Goal: Answer question/provide support: Share knowledge or assist other users

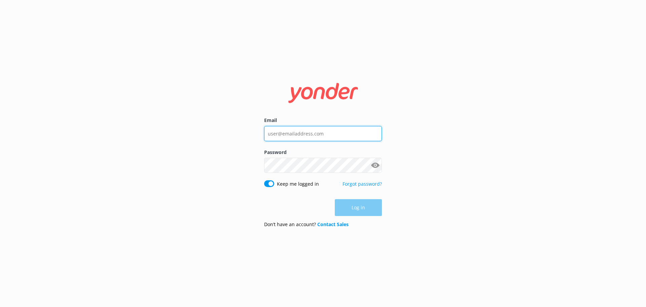
type input "[EMAIL_ADDRESS][DOMAIN_NAME]"
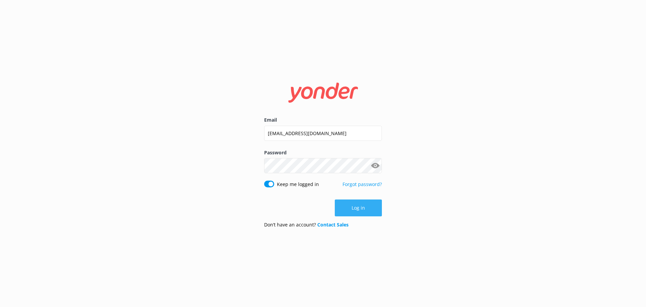
click at [364, 206] on button "Log in" at bounding box center [358, 207] width 47 height 17
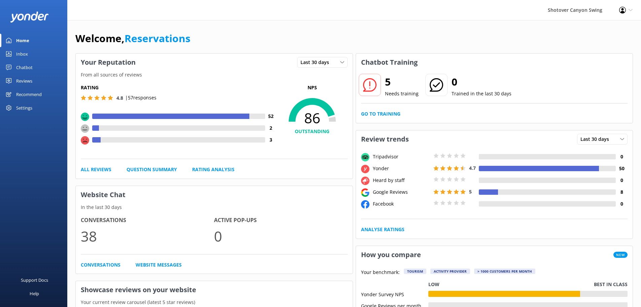
click at [44, 50] on link "Inbox" at bounding box center [33, 53] width 67 height 13
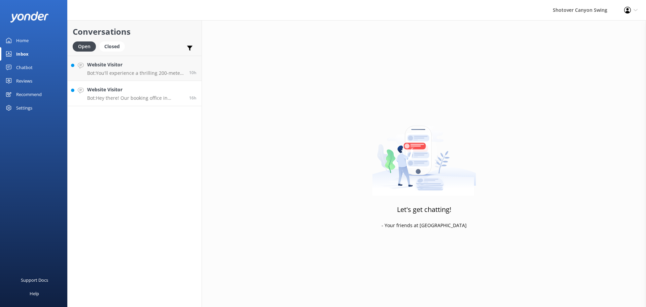
click at [125, 102] on link "Website Visitor Bot: Hey there! Our booking office in [GEOGRAPHIC_DATA] is open…" at bounding box center [135, 93] width 134 height 25
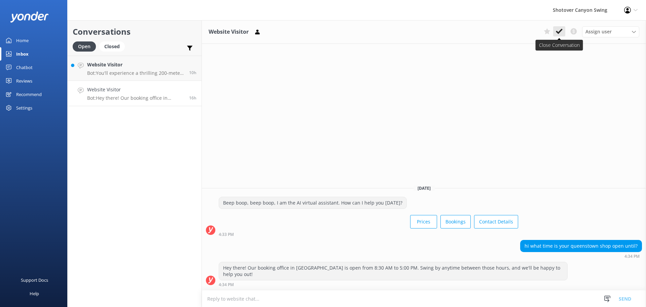
click at [556, 33] on icon at bounding box center [559, 31] width 7 height 7
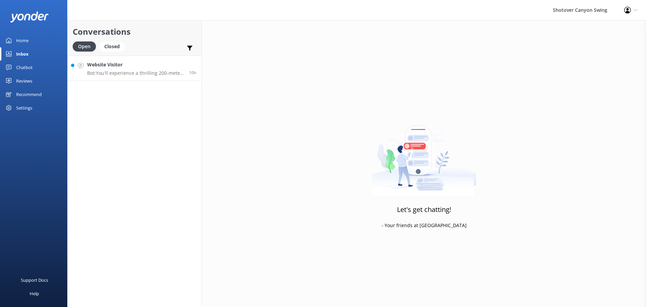
click at [103, 62] on h4 "Website Visitor" at bounding box center [135, 64] width 97 height 7
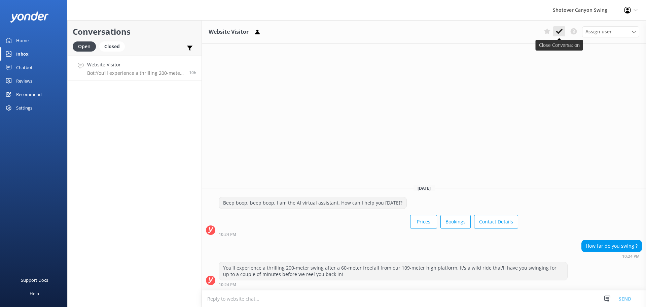
click at [558, 33] on use at bounding box center [559, 31] width 7 height 5
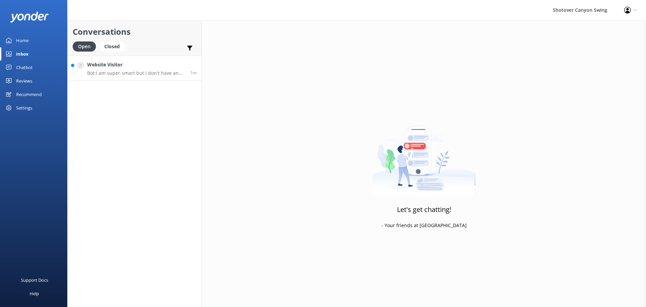
click at [112, 69] on div "Website Visitor Bot: I am super-smart but I don't have an answer for that in my…" at bounding box center [136, 68] width 98 height 14
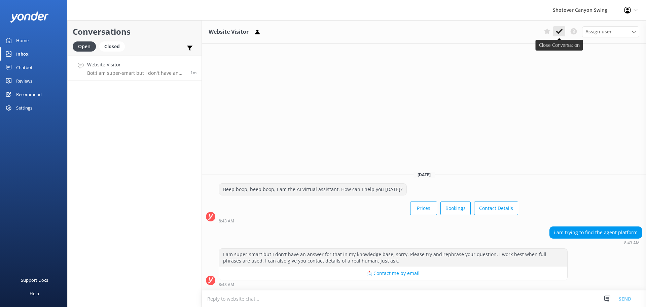
click at [561, 30] on use at bounding box center [559, 31] width 7 height 5
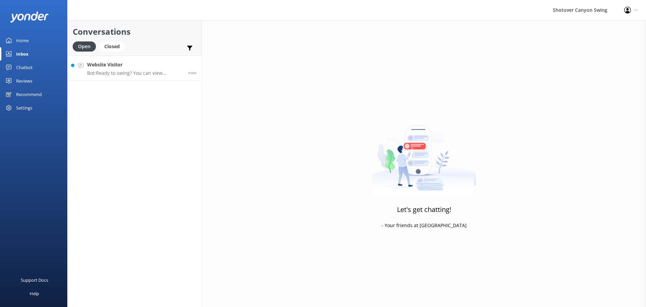
click at [121, 71] on p "Bot: Ready to swing? You can view availability and book online [URL][DOMAIN_NAM…" at bounding box center [135, 73] width 96 height 6
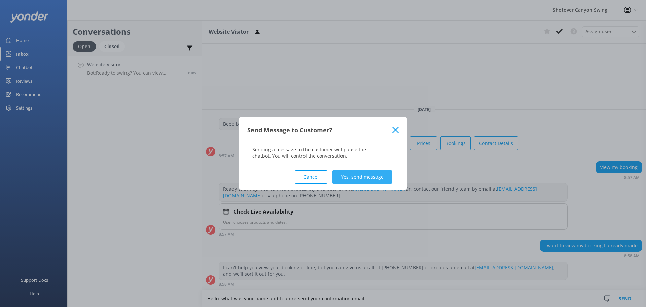
type textarea "Hello, what was your name and I can re-send your confirmation email"
click at [351, 174] on button "Yes, send message" at bounding box center [362, 176] width 60 height 13
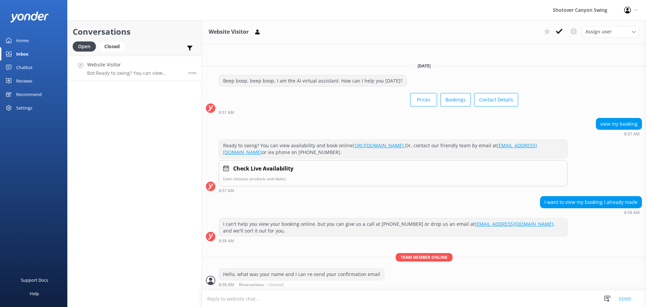
click at [597, 231] on div "I can't help you view your booking online, but you can give us a call at [PHONE…" at bounding box center [424, 230] width 444 height 25
click at [261, 294] on textarea at bounding box center [424, 298] width 444 height 16
type textarea "or your booking reference?"
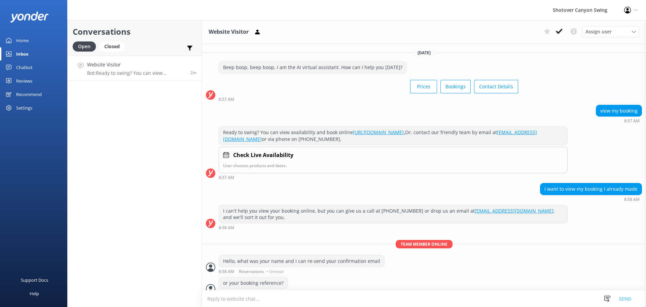
scroll to position [8, 0]
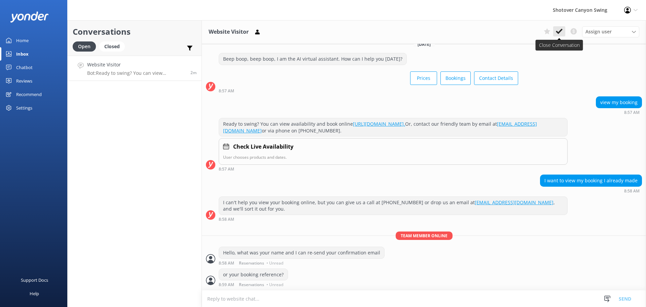
click at [561, 33] on icon at bounding box center [559, 31] width 7 height 7
